Goal: Navigation & Orientation: Find specific page/section

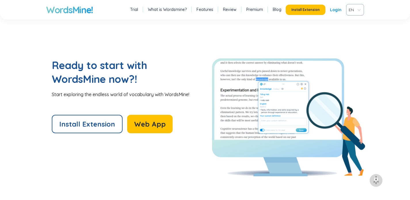
scroll to position [1416, 0]
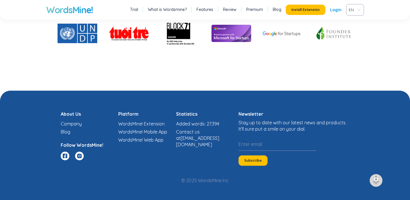
click at [151, 133] on link "WordsMine! Mobile App" at bounding box center [142, 132] width 49 height 6
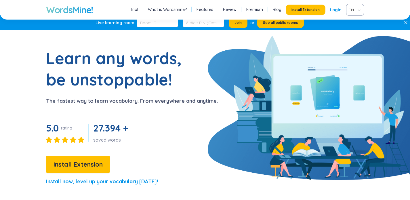
scroll to position [0, 0]
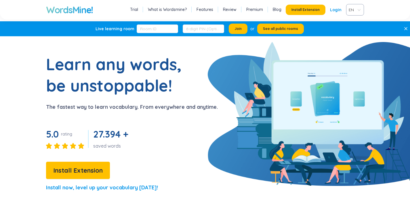
click at [207, 10] on link "Features" at bounding box center [204, 10] width 17 height 6
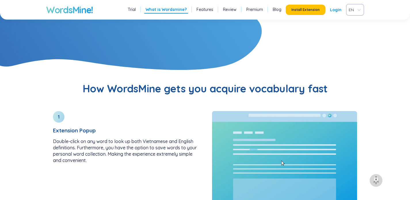
scroll to position [616, 0]
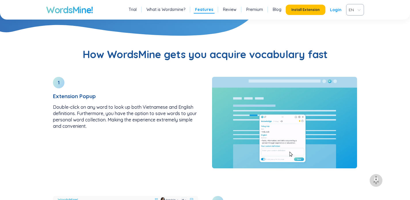
click at [229, 9] on link "Review" at bounding box center [230, 10] width 14 height 6
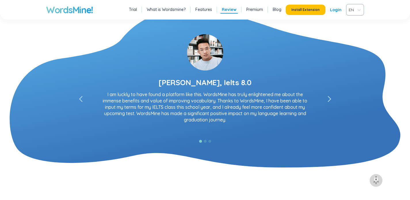
scroll to position [1062, 0]
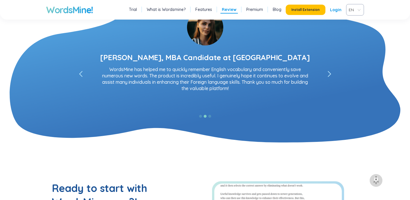
click at [255, 9] on link "Premium" at bounding box center [254, 10] width 17 height 6
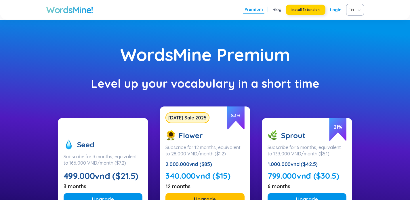
click at [300, 15] on button "Install Extension" at bounding box center [306, 10] width 40 height 10
